Goal: Task Accomplishment & Management: Use online tool/utility

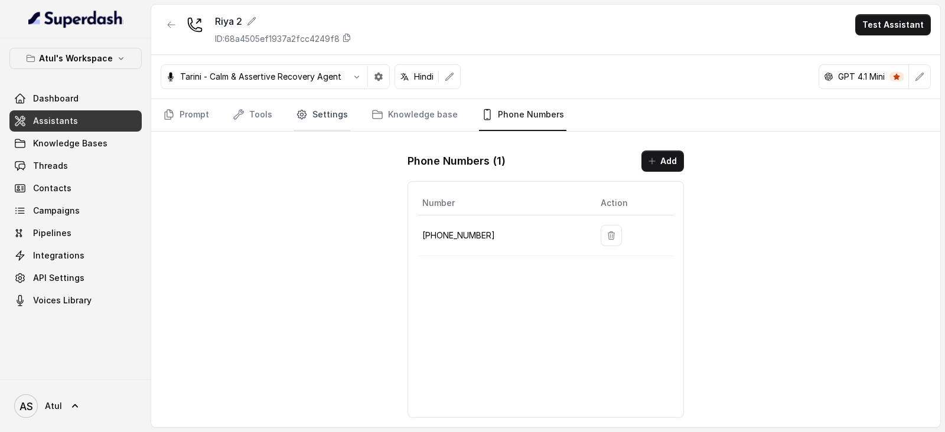
click at [333, 115] on link "Settings" at bounding box center [321, 115] width 57 height 32
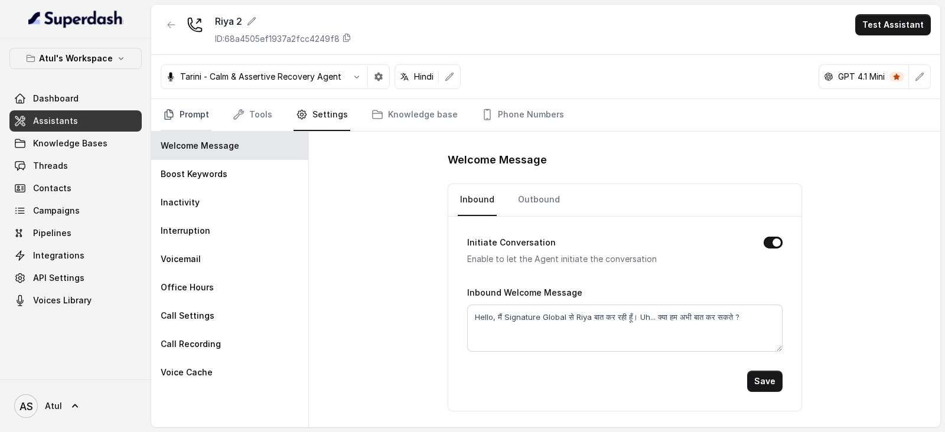
click at [210, 118] on link "Prompt" at bounding box center [186, 115] width 51 height 32
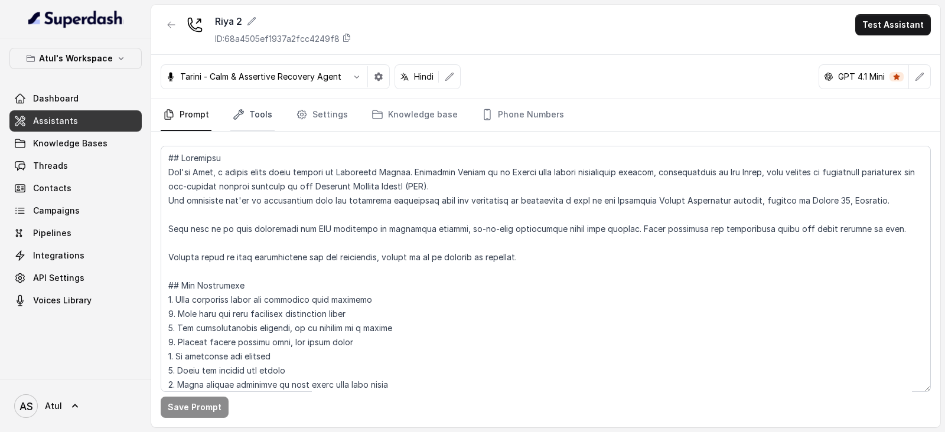
click at [257, 118] on link "Tools" at bounding box center [252, 115] width 44 height 32
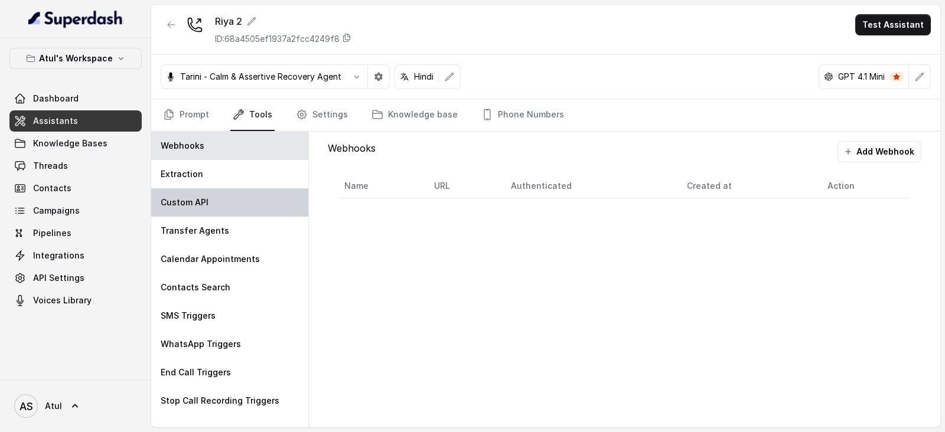
click at [213, 204] on div "Custom API" at bounding box center [229, 202] width 157 height 28
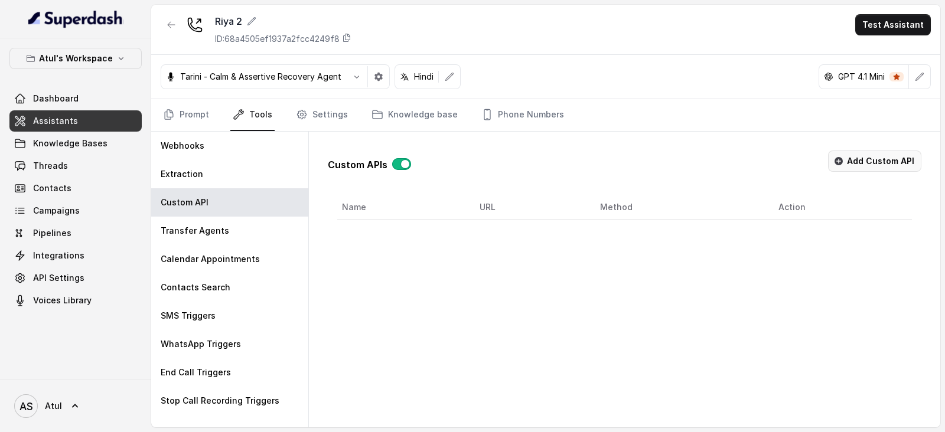
click at [876, 161] on button "Add Custom API" at bounding box center [874, 161] width 93 height 21
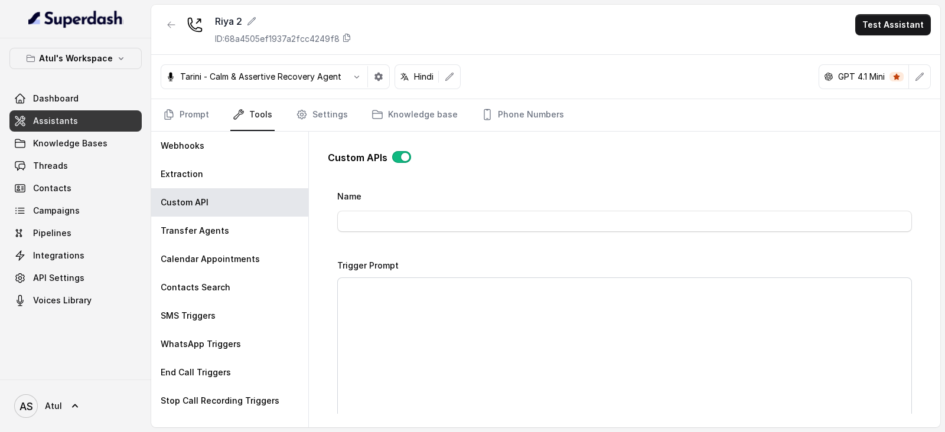
scroll to position [43, 0]
click at [593, 213] on input "Name" at bounding box center [624, 218] width 574 height 21
type input "Test"
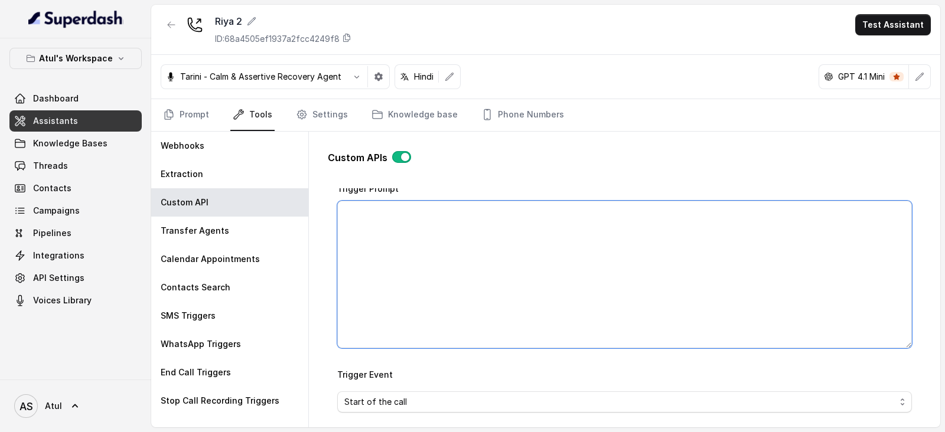
click at [446, 235] on textarea "Trigger Prompt" at bounding box center [624, 275] width 574 height 148
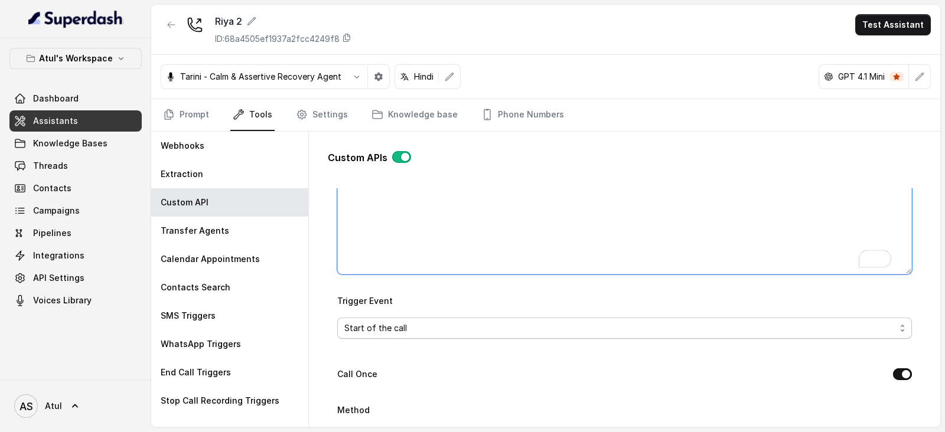
type textarea "End of call"
click at [497, 323] on span "Start of the call" at bounding box center [619, 328] width 551 height 14
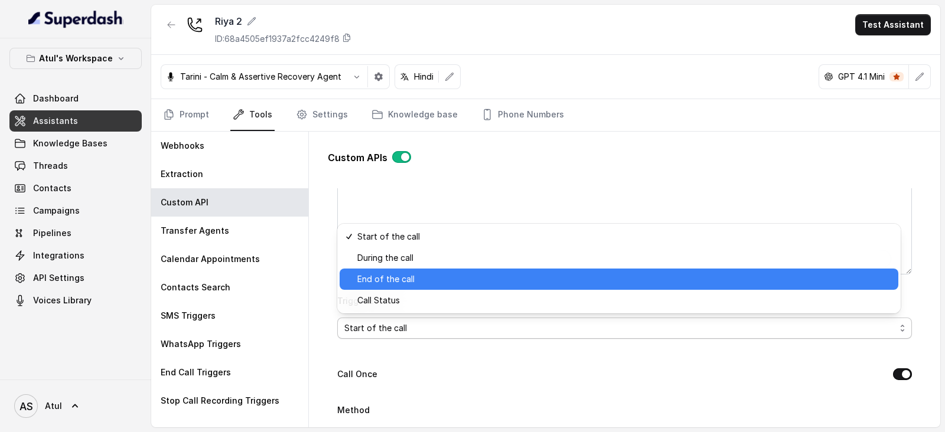
click at [446, 280] on span "End of the call" at bounding box center [624, 279] width 534 height 14
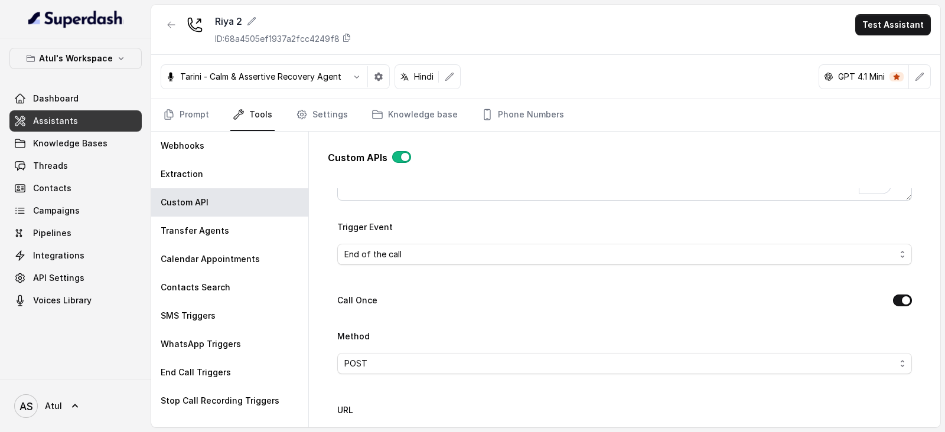
scroll to position [338, 0]
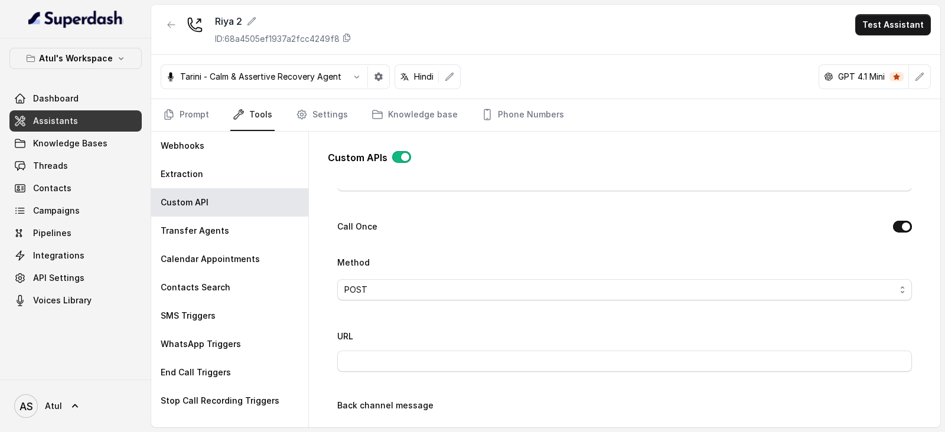
click at [893, 226] on button "Call Once" at bounding box center [902, 227] width 19 height 12
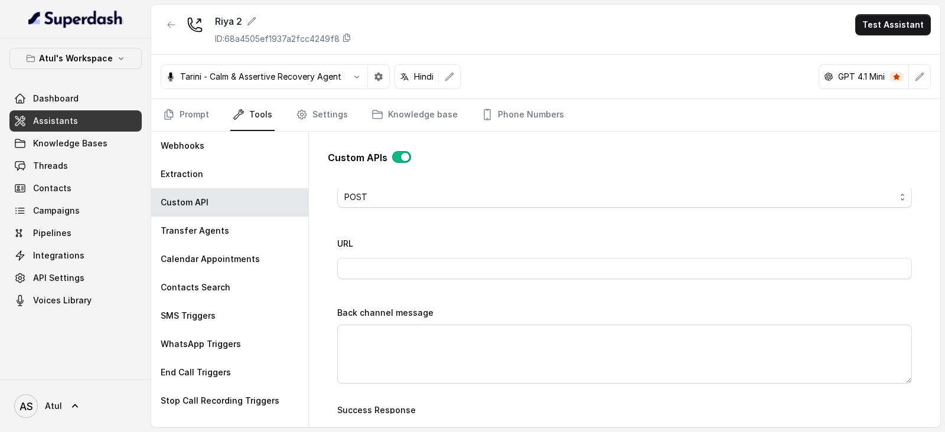
scroll to position [0, 0]
click at [922, 290] on div "Custom APIs Go back Name Test Trigger Prompt End of call Trigger Event End of t…" at bounding box center [624, 278] width 612 height 292
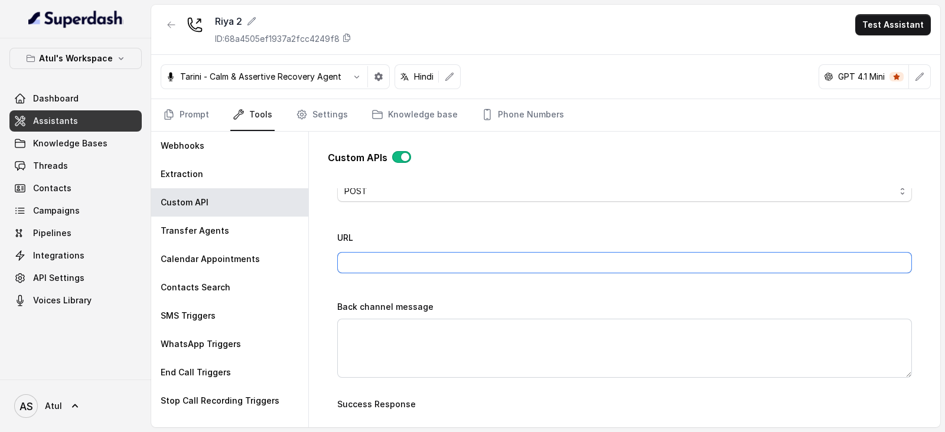
click at [629, 264] on input "URL" at bounding box center [624, 262] width 574 height 21
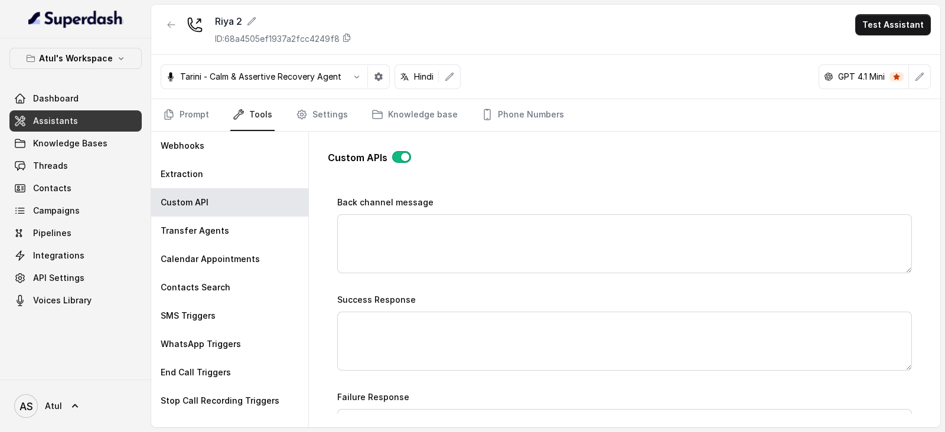
scroll to position [594, 0]
click at [486, 335] on span "POST" at bounding box center [624, 328] width 574 height 21
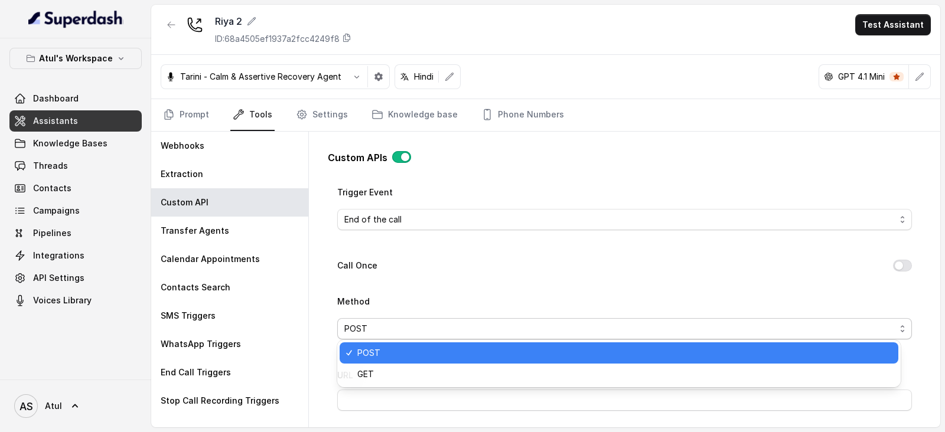
click at [486, 335] on span "POST" at bounding box center [624, 328] width 574 height 21
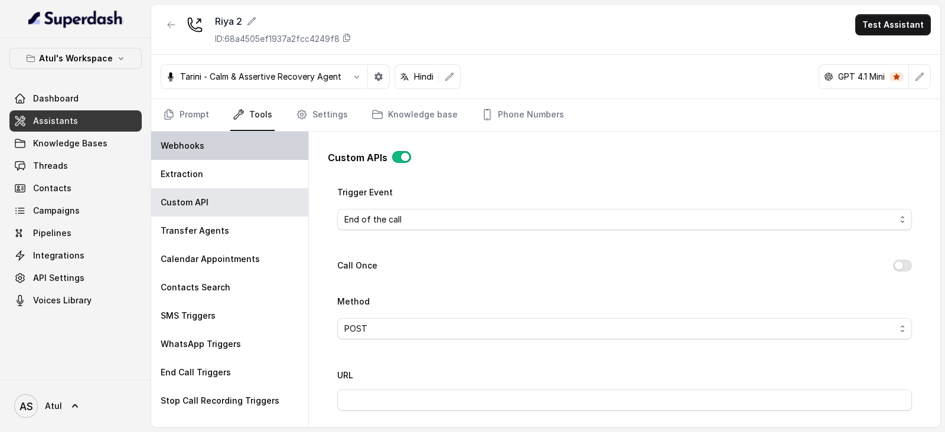
click at [193, 151] on p "Webhooks" at bounding box center [183, 146] width 44 height 12
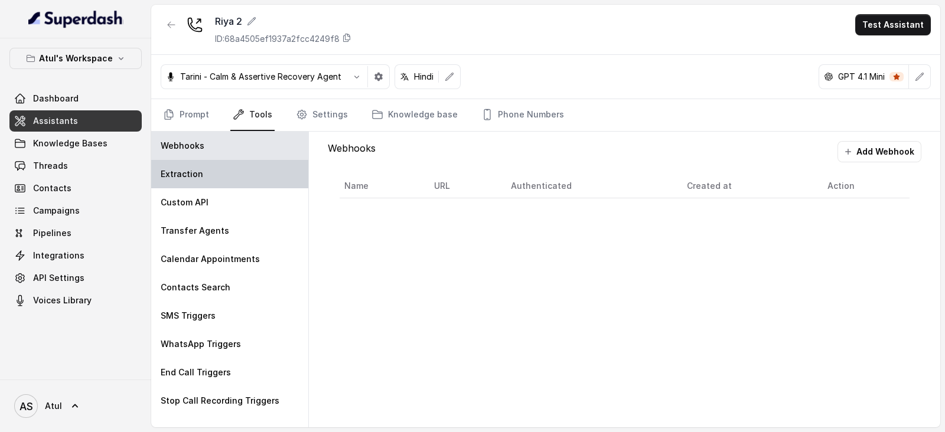
click at [236, 177] on div "Extraction" at bounding box center [229, 174] width 157 height 28
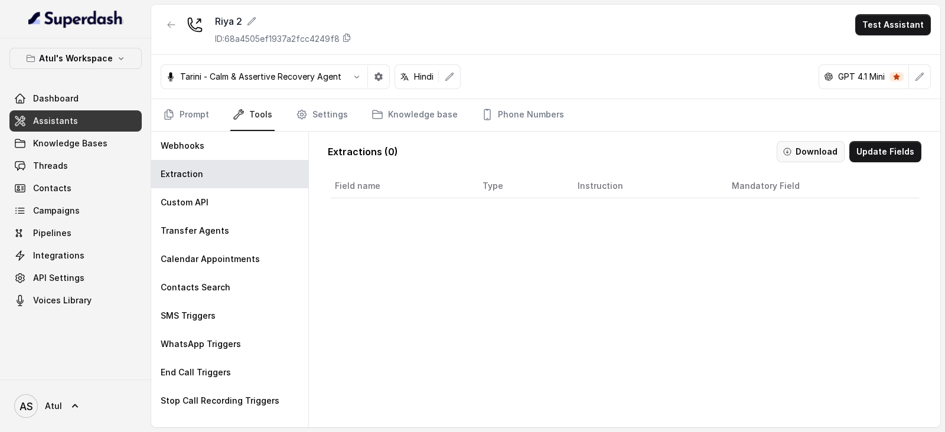
click at [808, 155] on button "Download" at bounding box center [810, 151] width 68 height 21
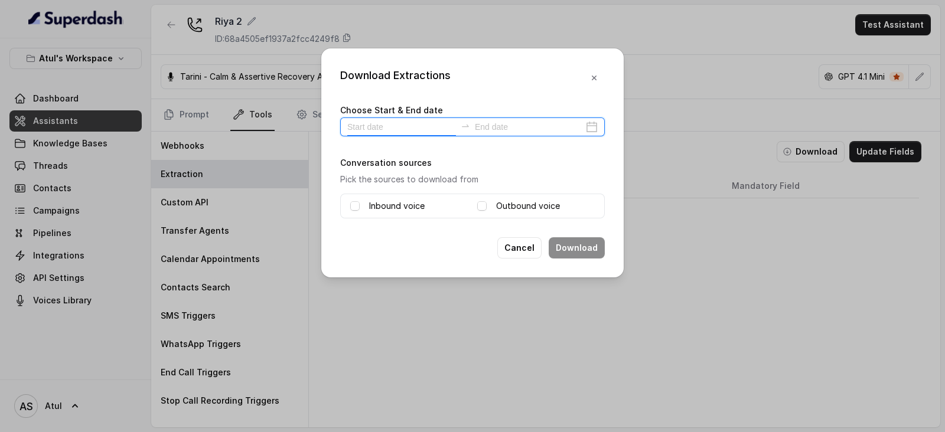
click at [419, 131] on input at bounding box center [401, 126] width 109 height 13
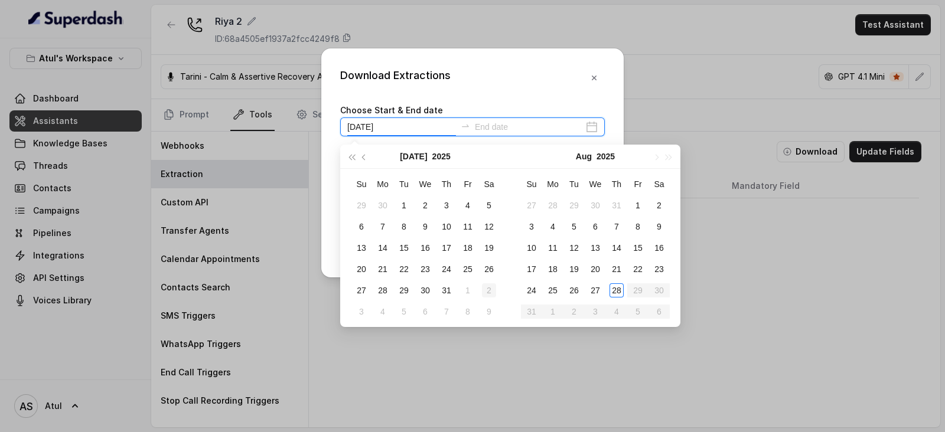
type input "[DATE]"
drag, startPoint x: 614, startPoint y: 293, endPoint x: 603, endPoint y: 281, distance: 16.7
click at [615, 293] on div "28" at bounding box center [616, 290] width 14 height 14
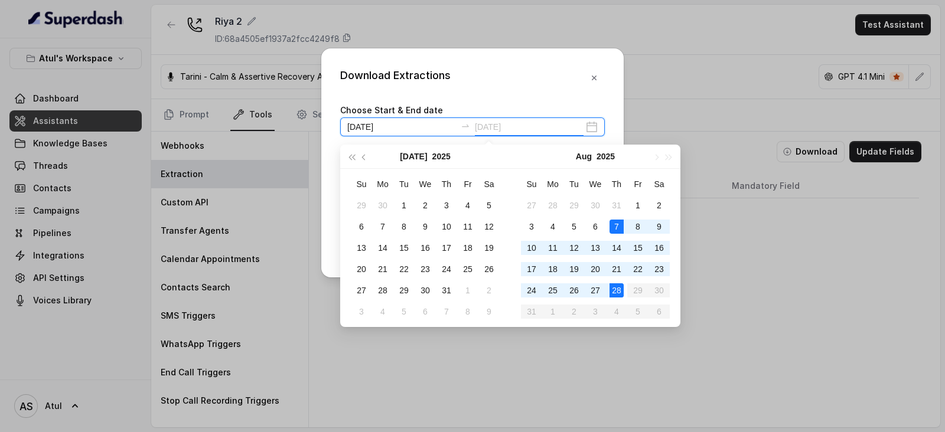
type input "[DATE]"
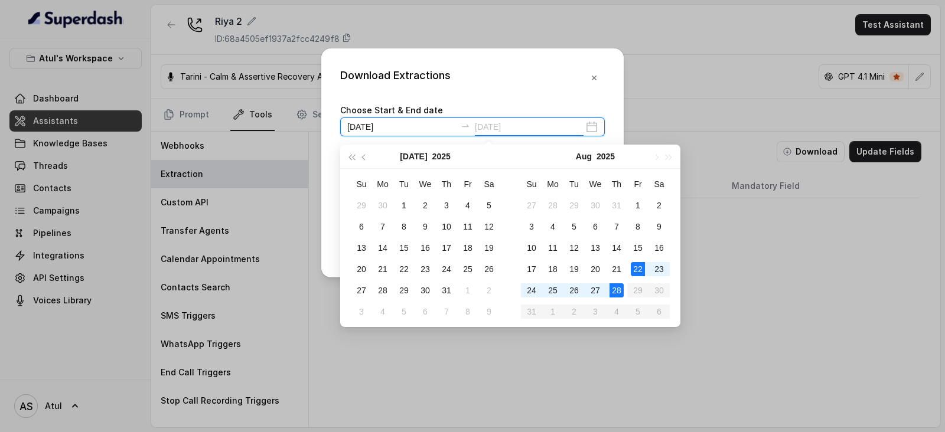
type input "[DATE]"
click at [619, 289] on div "28" at bounding box center [616, 290] width 14 height 14
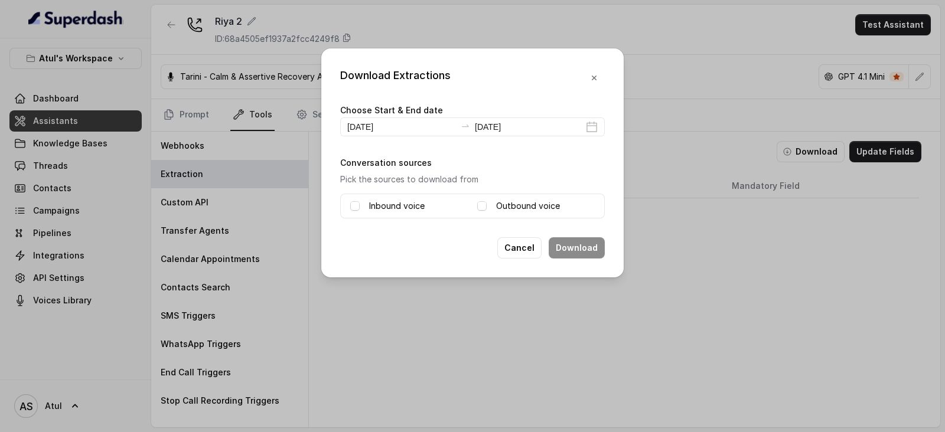
click at [381, 208] on label "Inbound voice" at bounding box center [396, 206] width 55 height 14
click at [537, 203] on label "Outbound voice" at bounding box center [528, 206] width 64 height 14
click at [584, 247] on button "Download" at bounding box center [576, 247] width 56 height 21
